Goal: Task Accomplishment & Management: Manage account settings

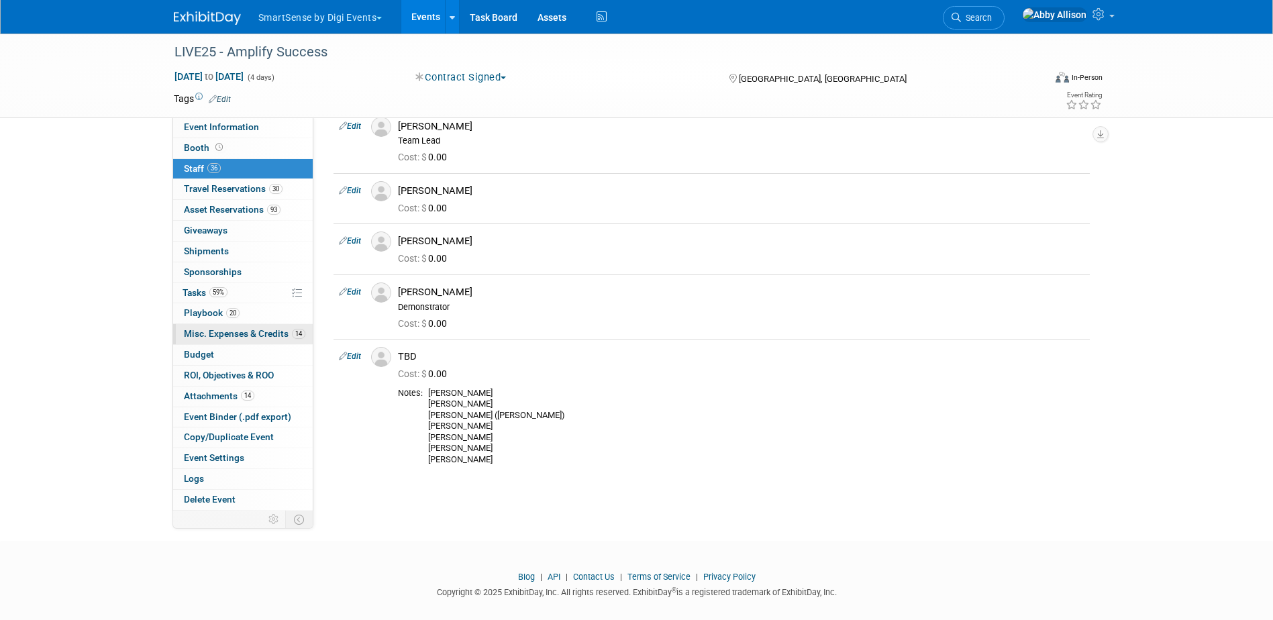
scroll to position [1744, 0]
click at [203, 295] on span "Tasks 59%" at bounding box center [204, 292] width 45 height 11
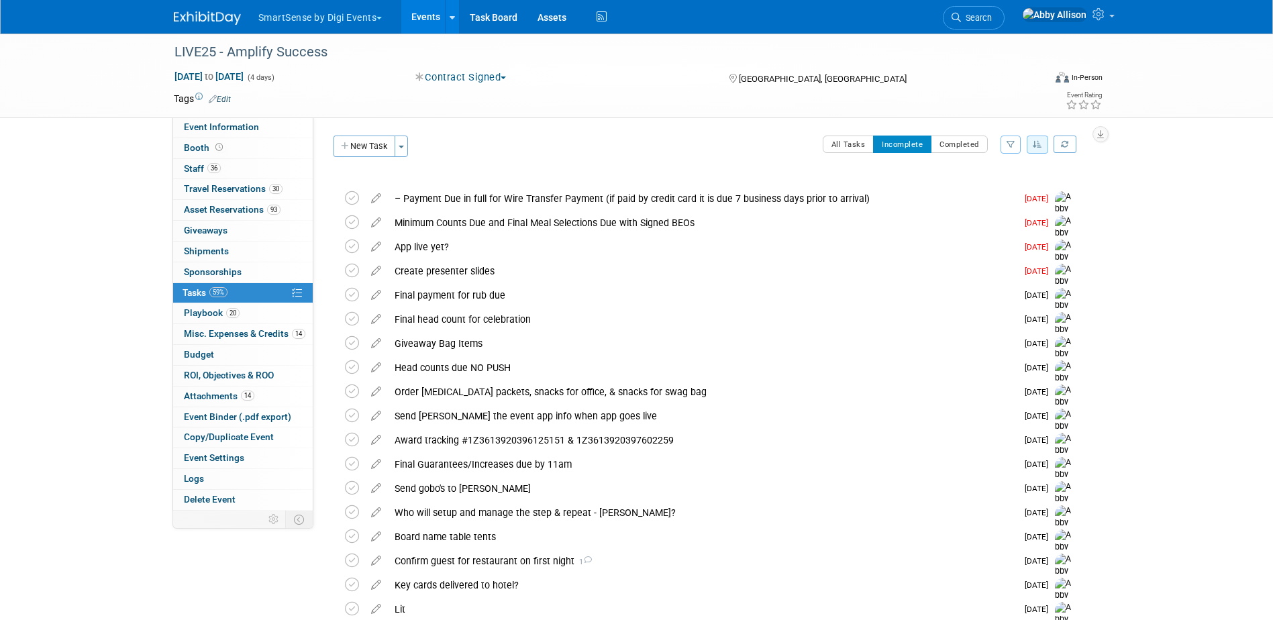
click at [1046, 142] on button "button" at bounding box center [1037, 145] width 21 height 18
click at [986, 209] on link "By Due Date" at bounding box center [999, 206] width 96 height 19
click at [350, 219] on icon at bounding box center [352, 222] width 14 height 14
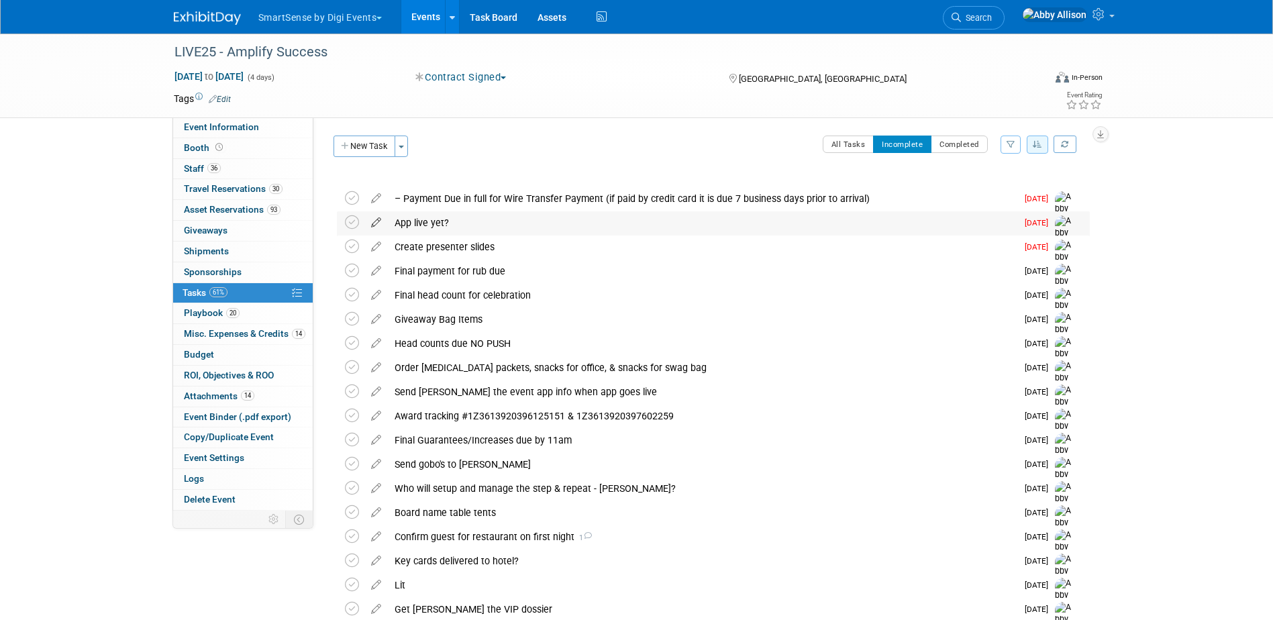
click at [380, 221] on icon at bounding box center [375, 219] width 23 height 17
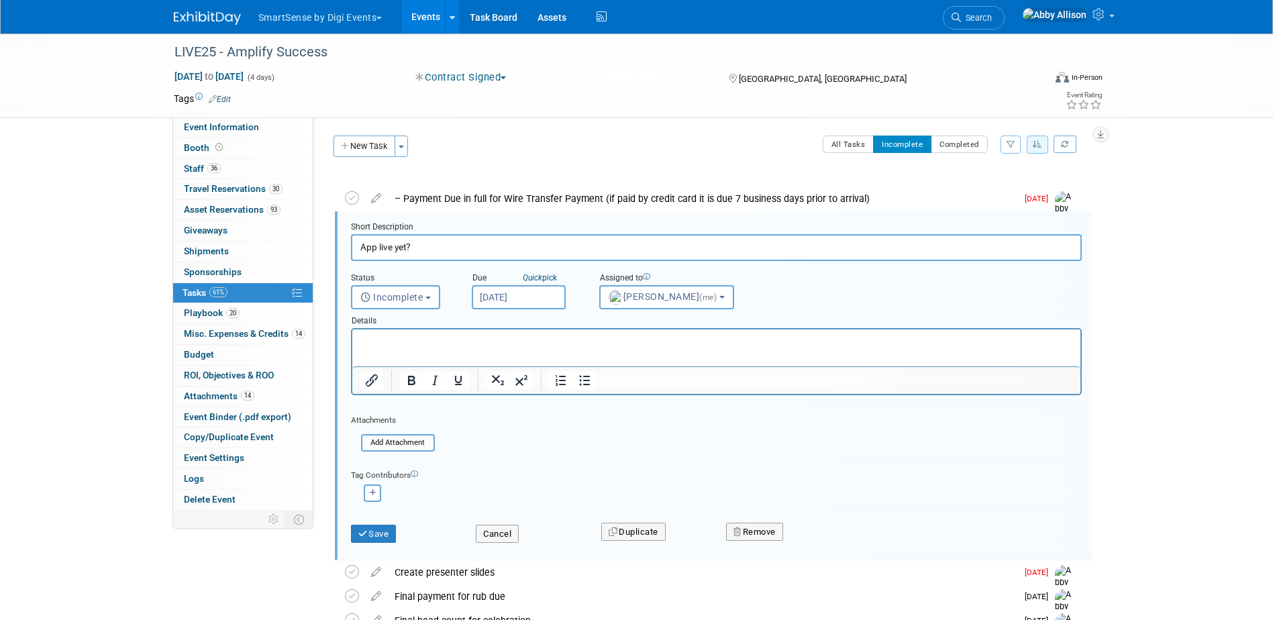
scroll to position [15, 0]
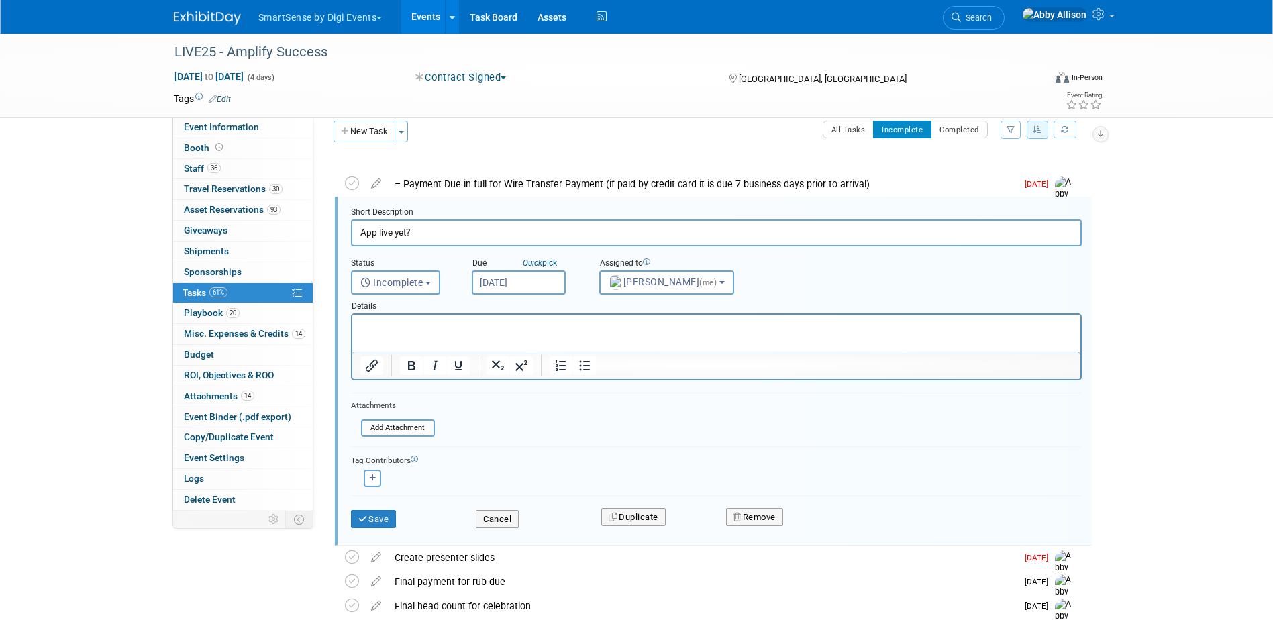
click at [510, 282] on input "Oct 1, 2025" at bounding box center [519, 282] width 94 height 24
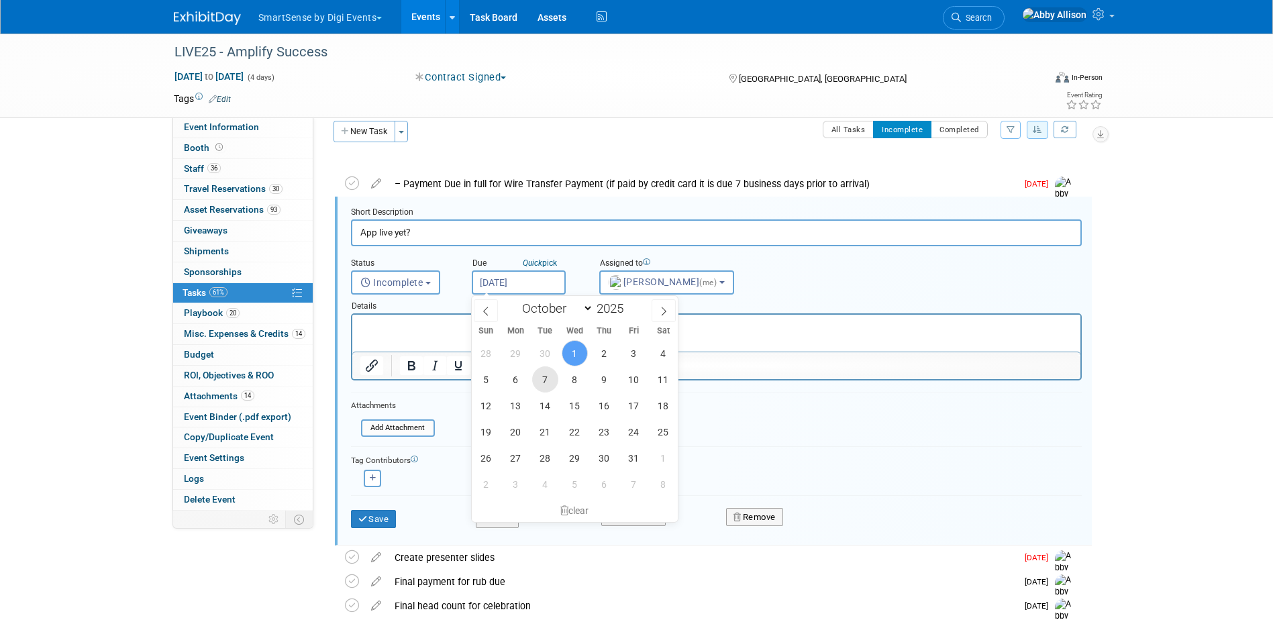
click at [537, 382] on span "7" at bounding box center [545, 379] width 26 height 26
type input "[DATE]"
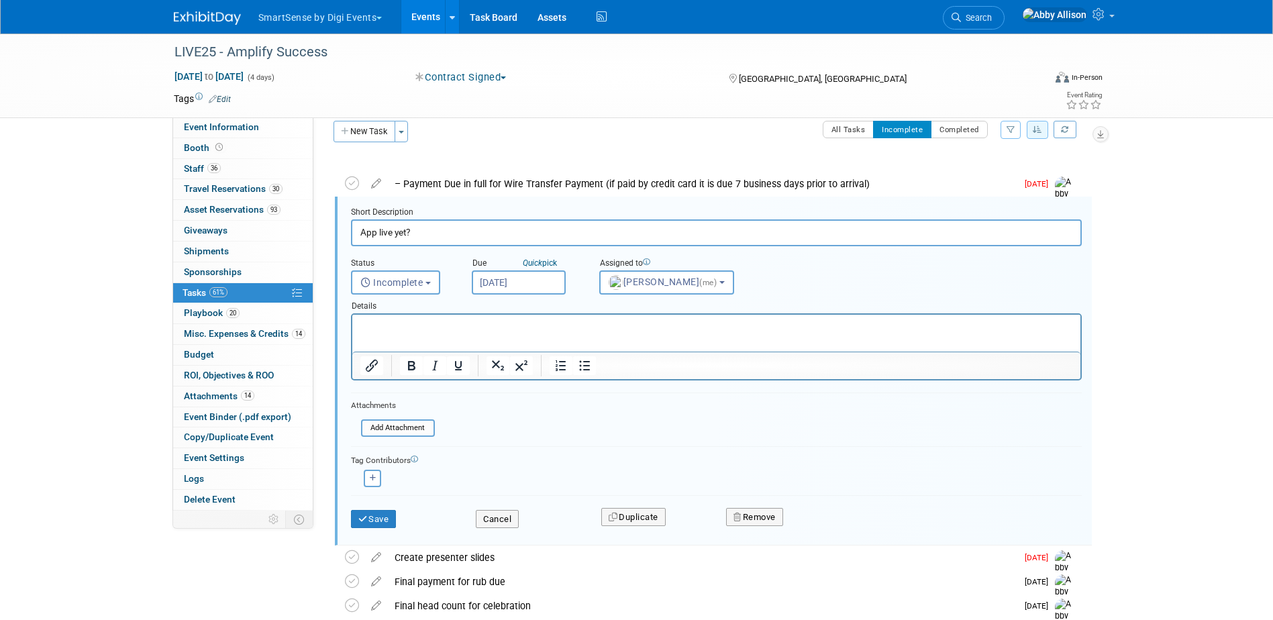
click at [535, 282] on input "[DATE]" at bounding box center [519, 282] width 94 height 24
click at [381, 517] on button "Save" at bounding box center [374, 519] width 46 height 19
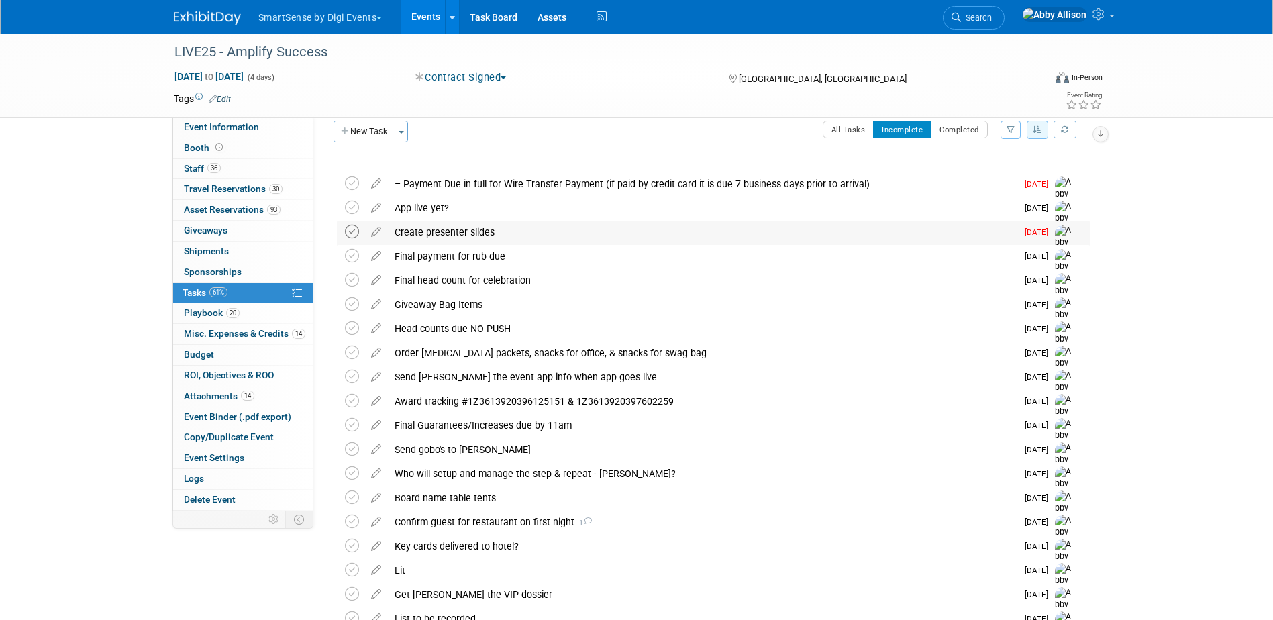
click at [349, 233] on icon at bounding box center [352, 232] width 14 height 14
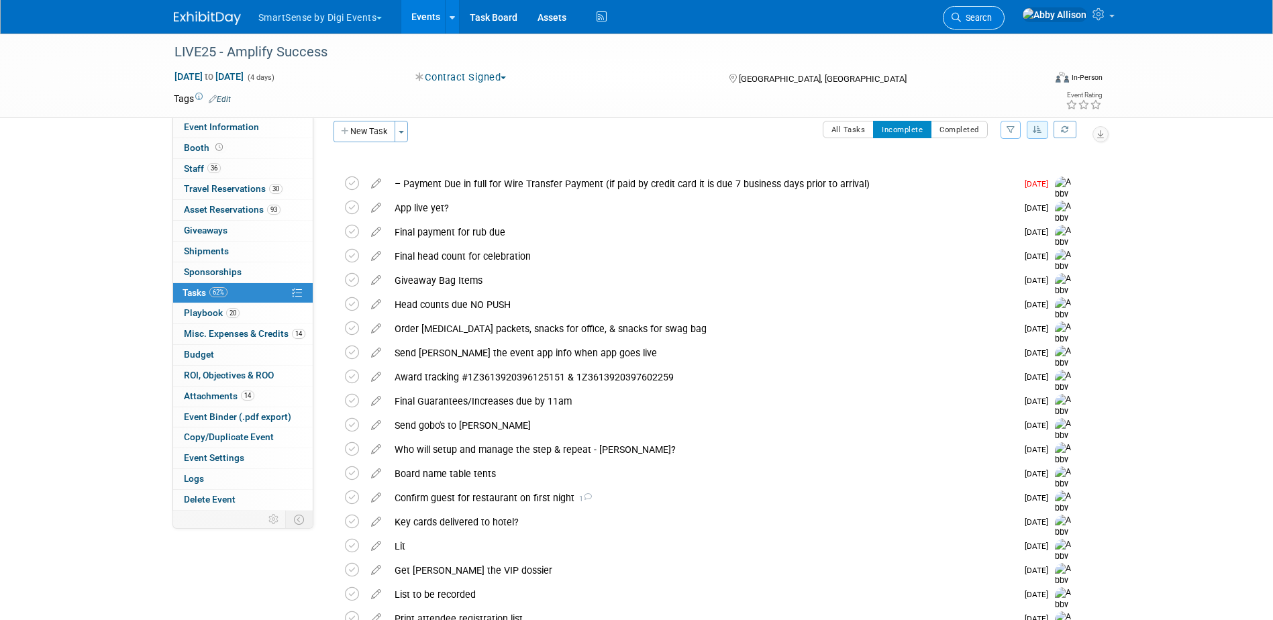
click at [992, 16] on span "Search" at bounding box center [976, 18] width 31 height 10
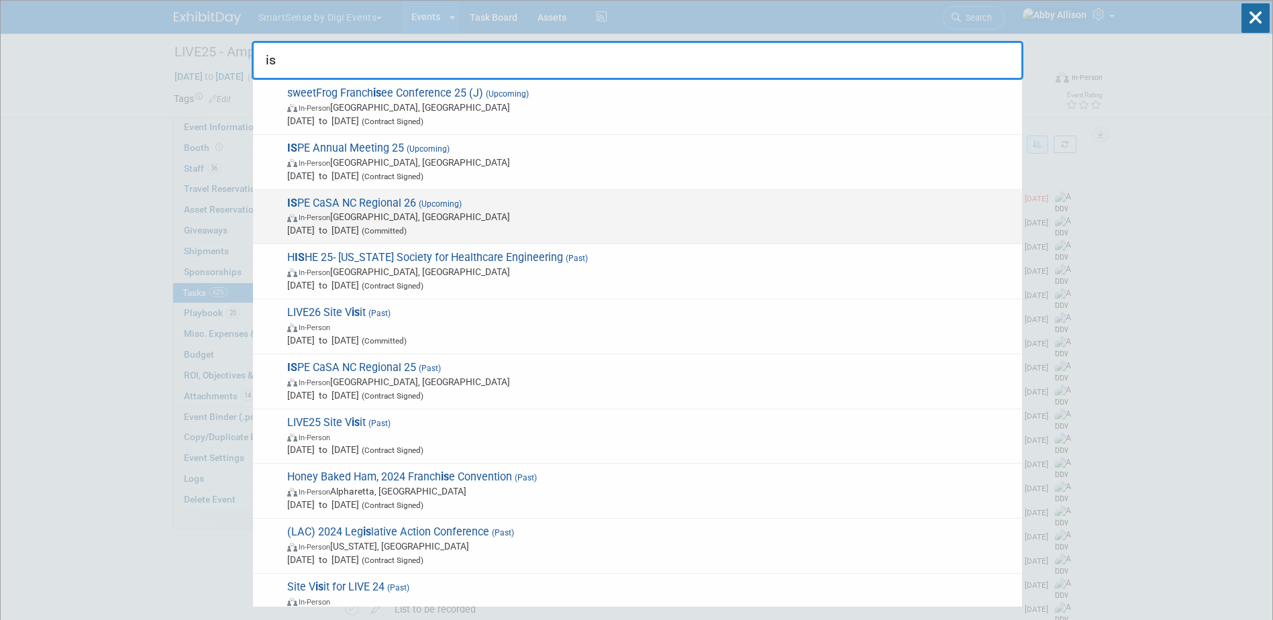
type input "is"
click at [409, 210] on span "IS PE CaSA NC Regional 26 (Upcoming) In-Person Raleigh, NC Feb 25, 2026 to Feb …" at bounding box center [649, 217] width 732 height 41
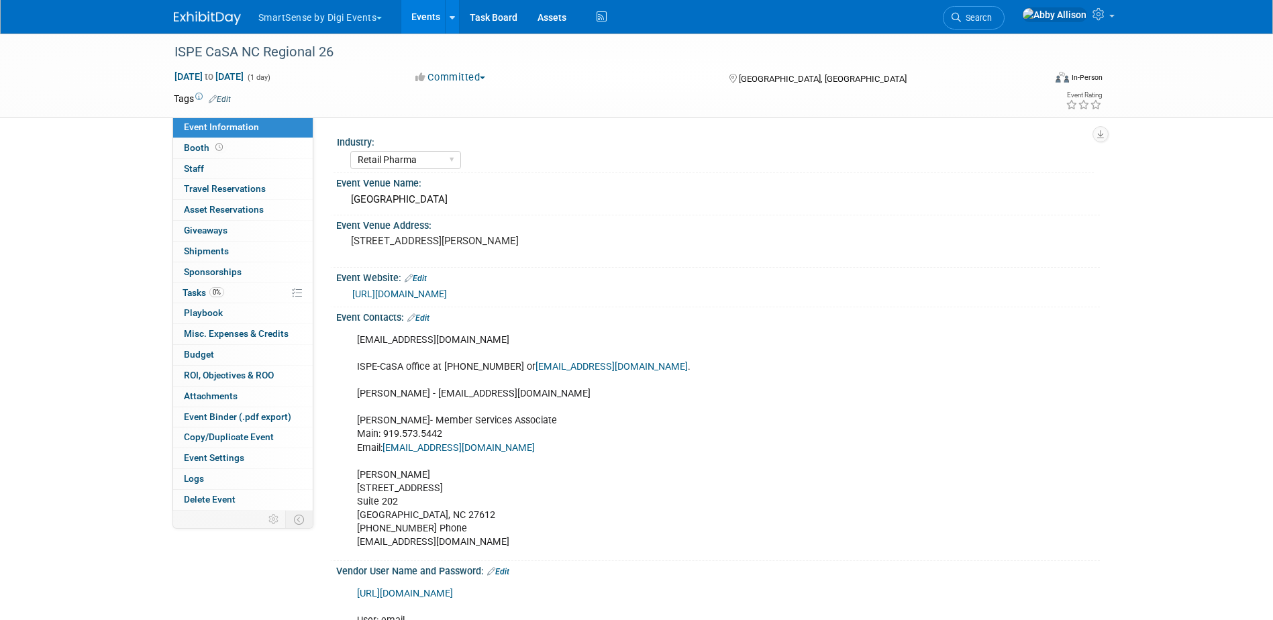
select select "Retail Pharma"
click at [196, 289] on span "Tasks 0%" at bounding box center [203, 292] width 42 height 11
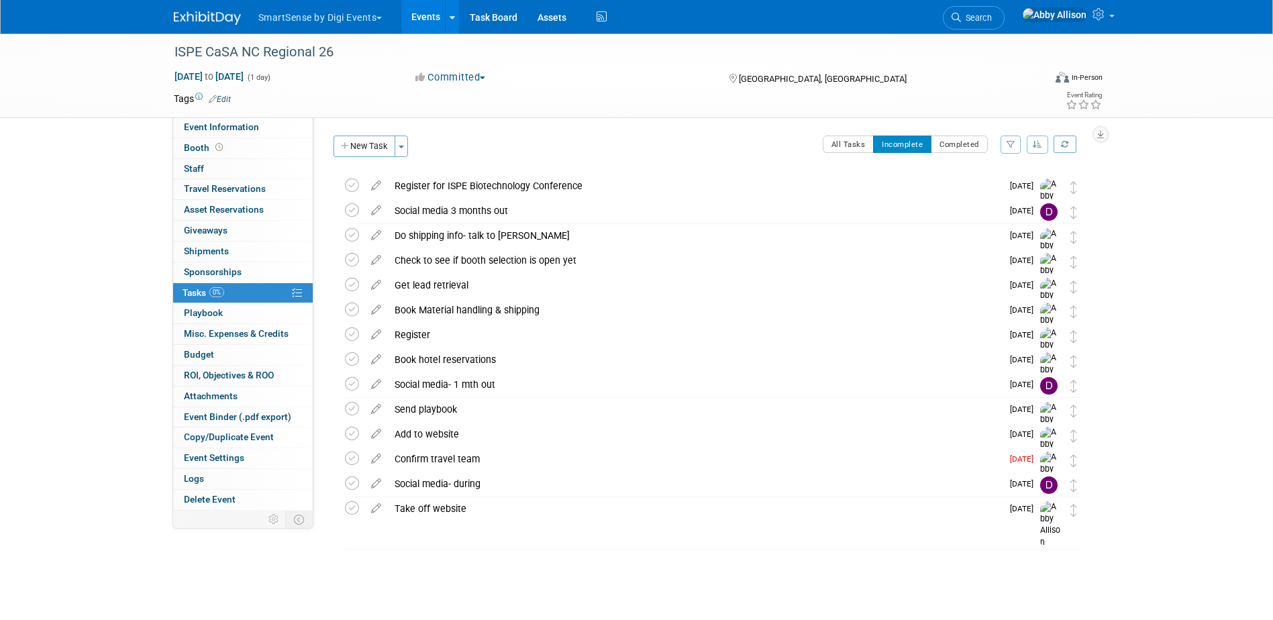
click at [1038, 150] on button "button" at bounding box center [1037, 145] width 21 height 18
click at [998, 207] on link "By Due Date" at bounding box center [999, 206] width 96 height 19
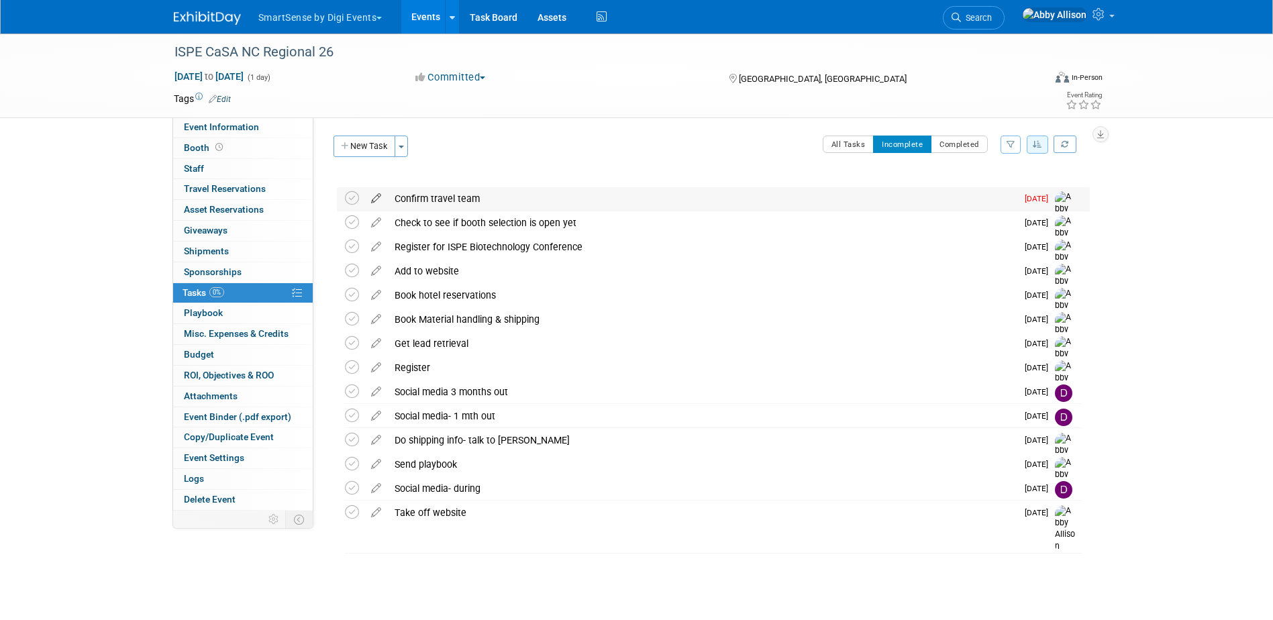
click at [372, 194] on icon at bounding box center [375, 195] width 23 height 17
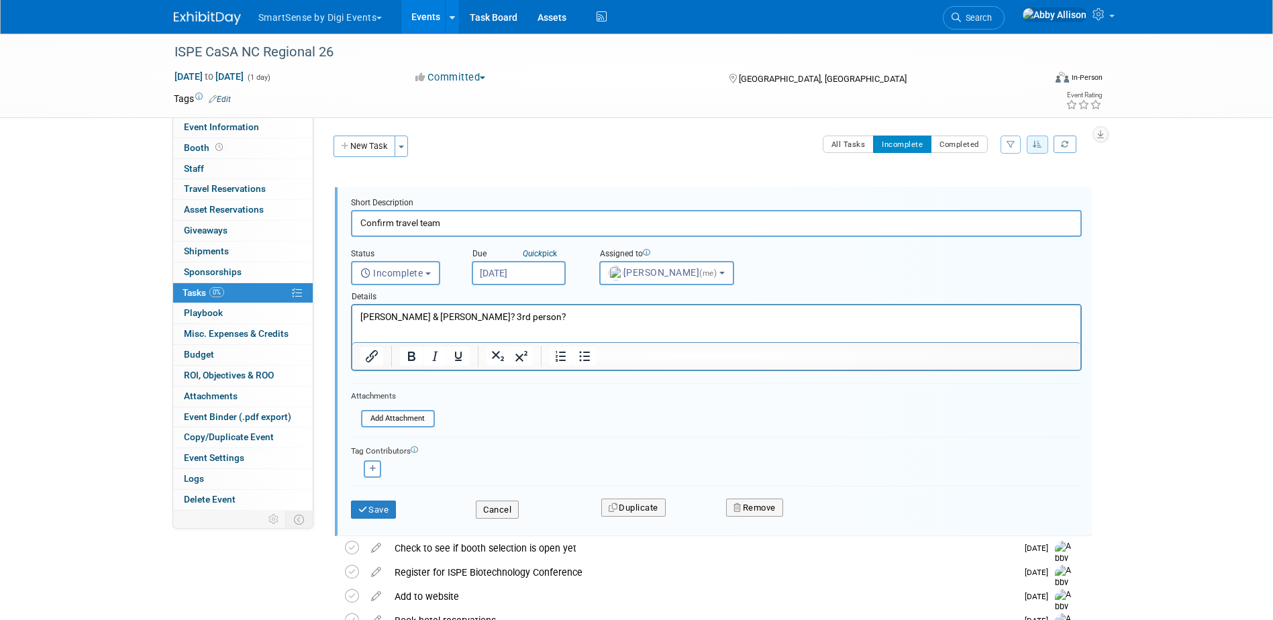
click at [485, 278] on input "Oct 1, 2025" at bounding box center [519, 273] width 94 height 24
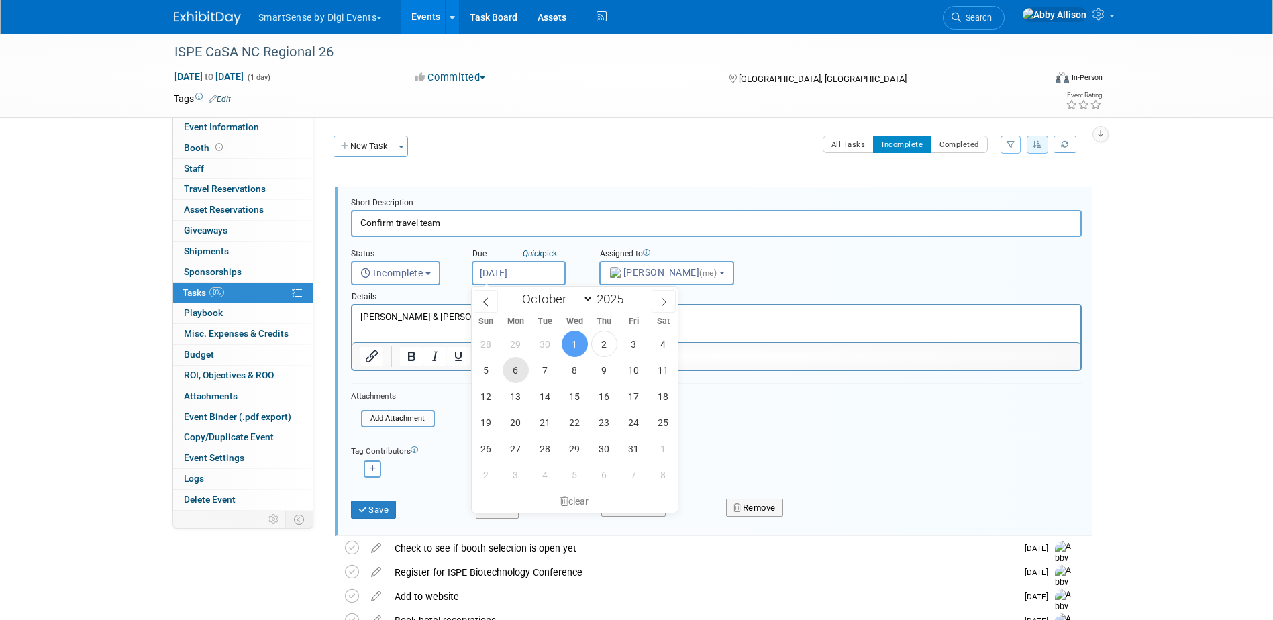
click at [511, 370] on span "6" at bounding box center [516, 370] width 26 height 26
type input "Oct 6, 2025"
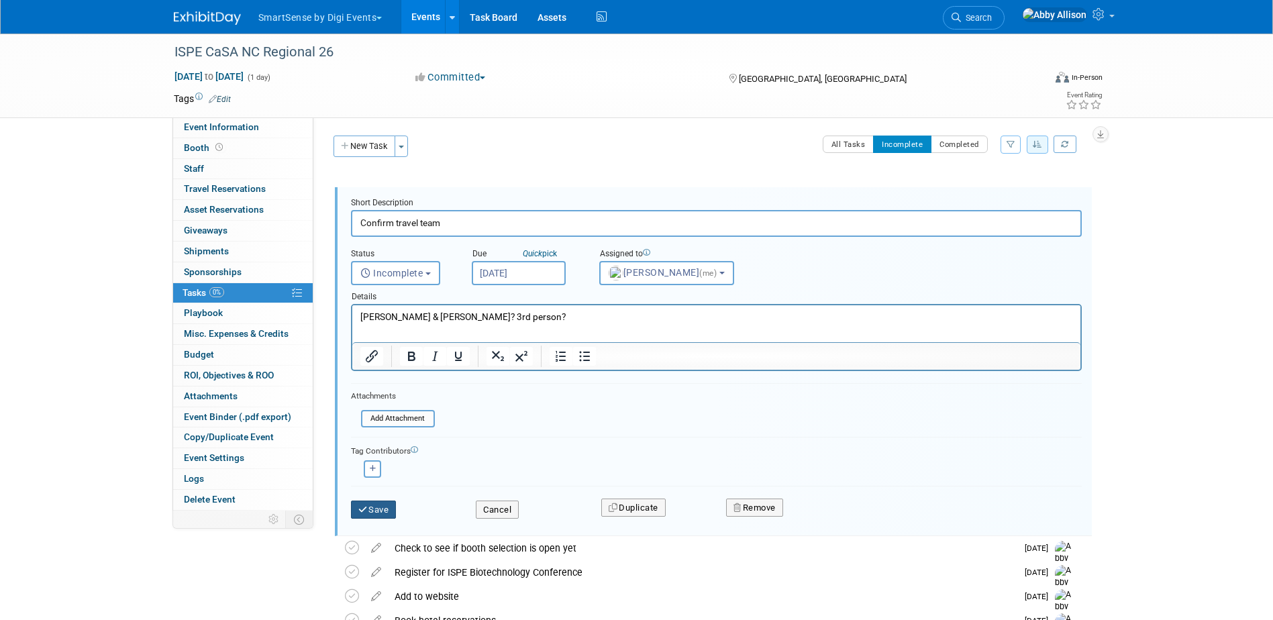
click at [379, 507] on button "Save" at bounding box center [374, 510] width 46 height 19
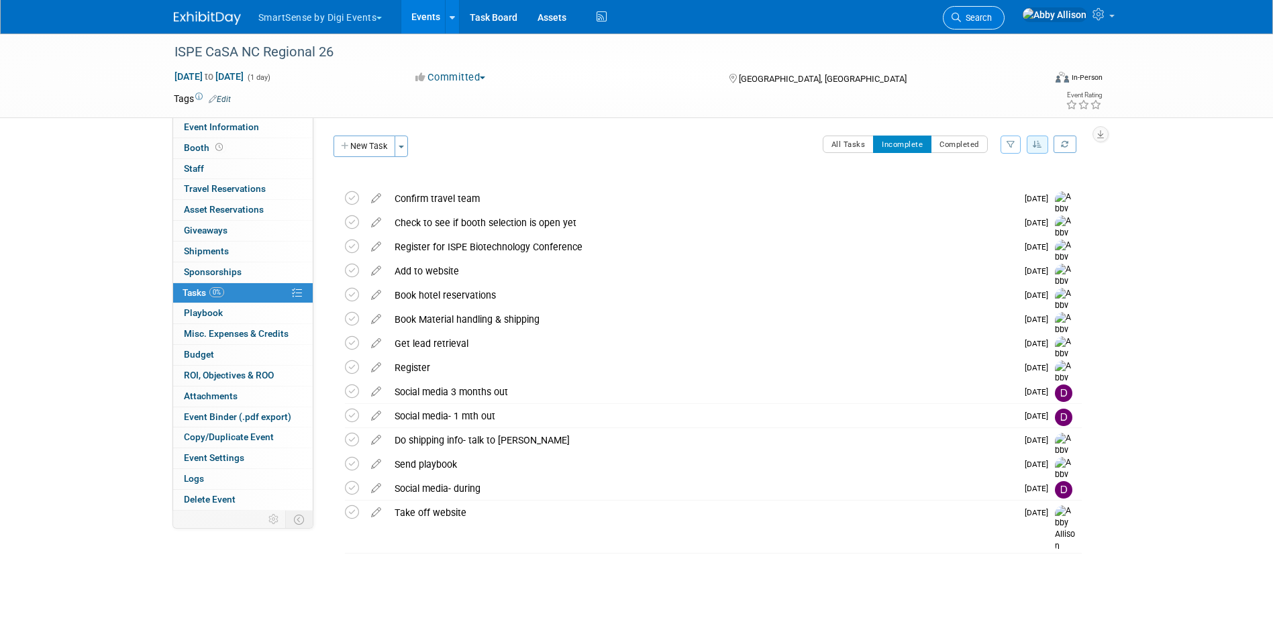
click at [1002, 12] on link "Search" at bounding box center [974, 17] width 62 height 23
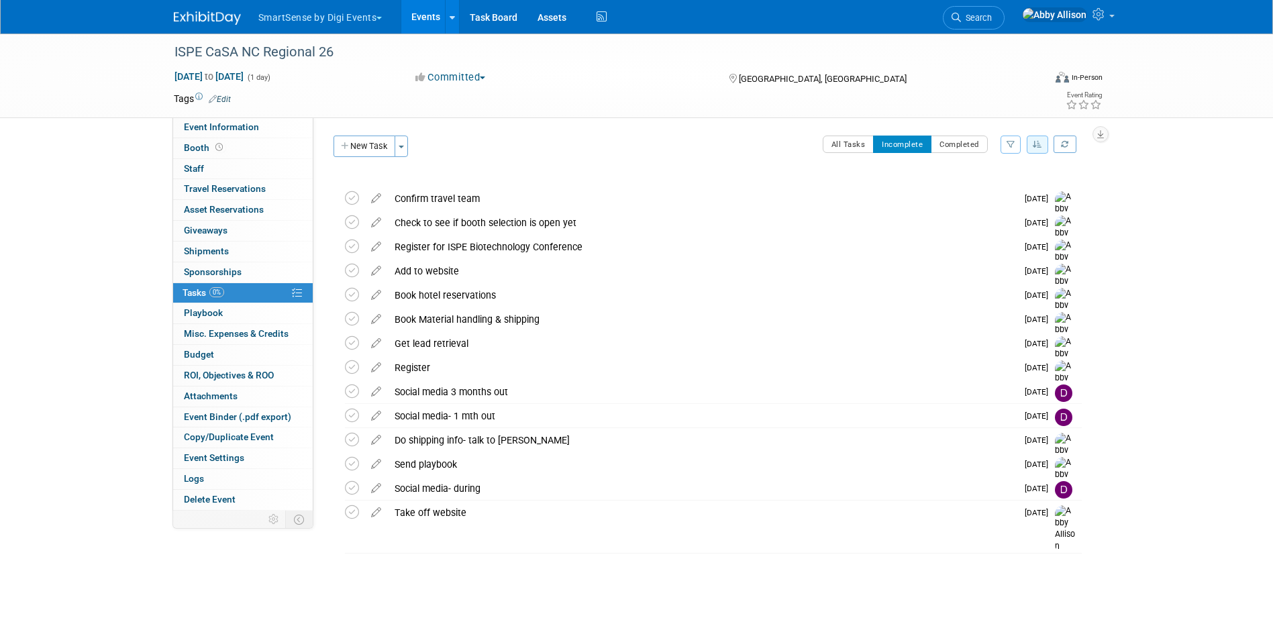
click at [420, 10] on link "Events" at bounding box center [425, 17] width 49 height 34
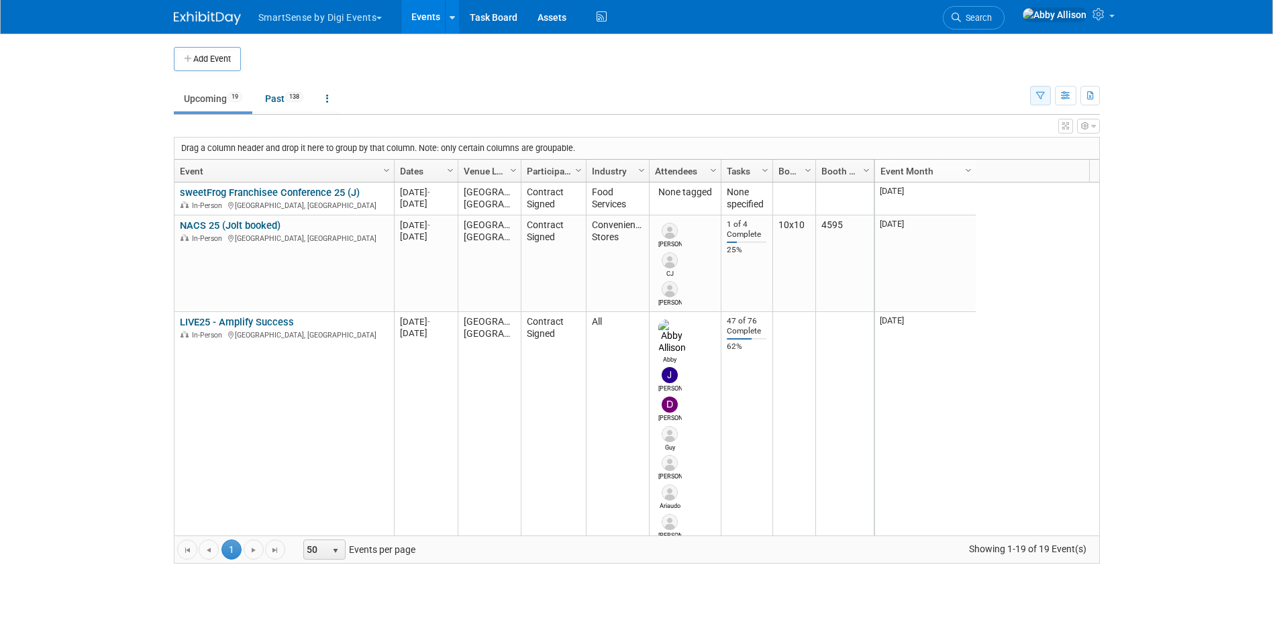
click at [1041, 96] on icon "button" at bounding box center [1040, 96] width 9 height 9
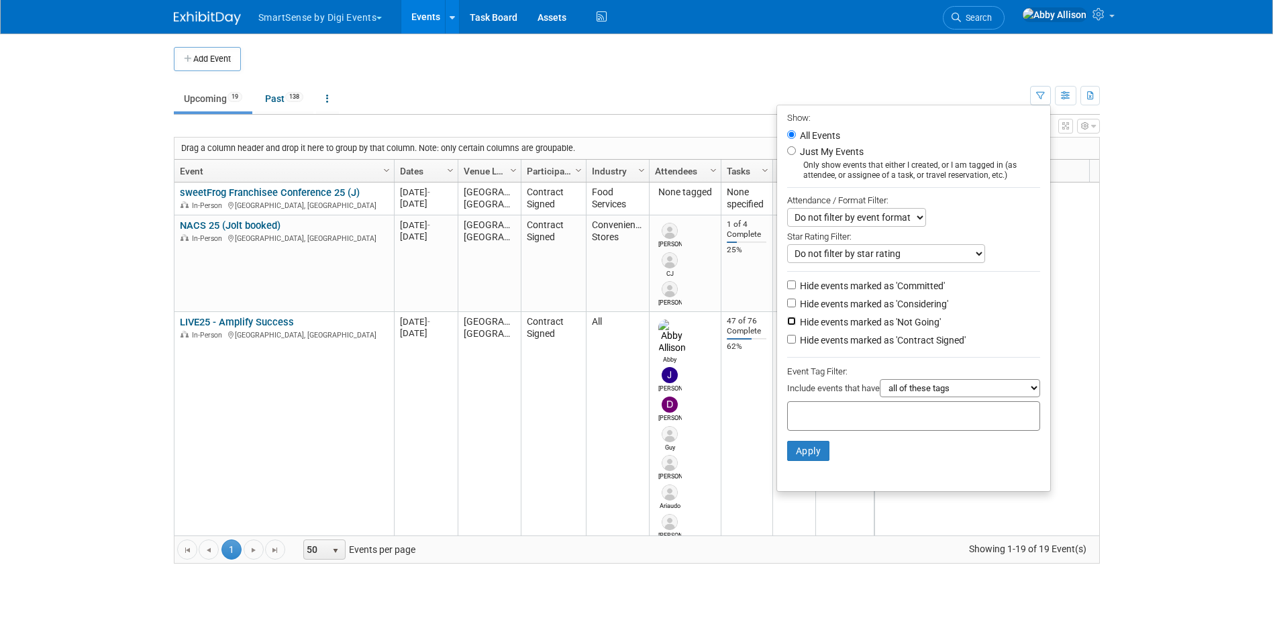
click at [787, 325] on input "Hide events marked as 'Not Going'" at bounding box center [791, 321] width 9 height 9
checkbox input "true"
click at [797, 456] on button "Apply" at bounding box center [808, 451] width 43 height 20
